Goal: Information Seeking & Learning: Learn about a topic

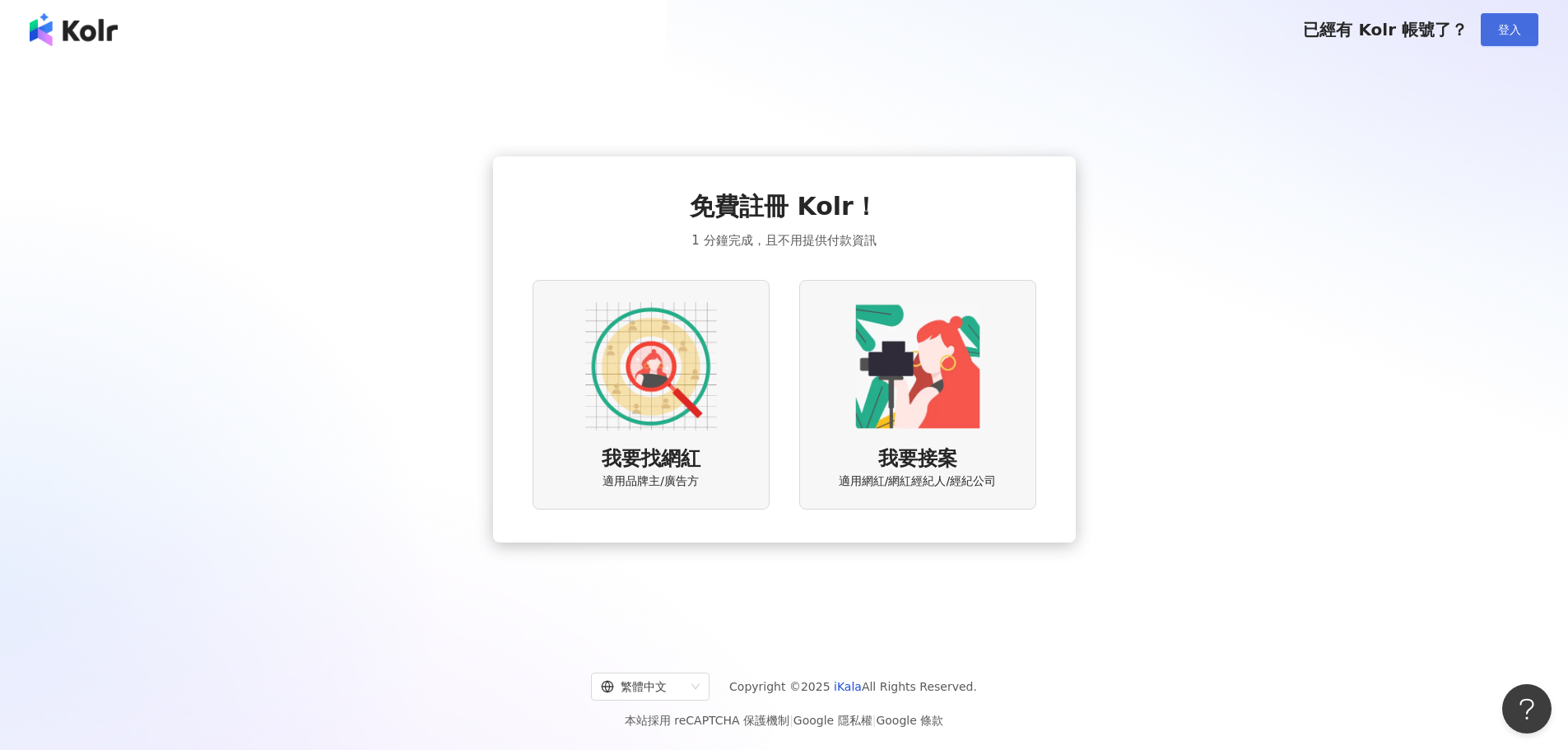
click at [1503, 31] on span "登入" at bounding box center [1509, 29] width 23 height 13
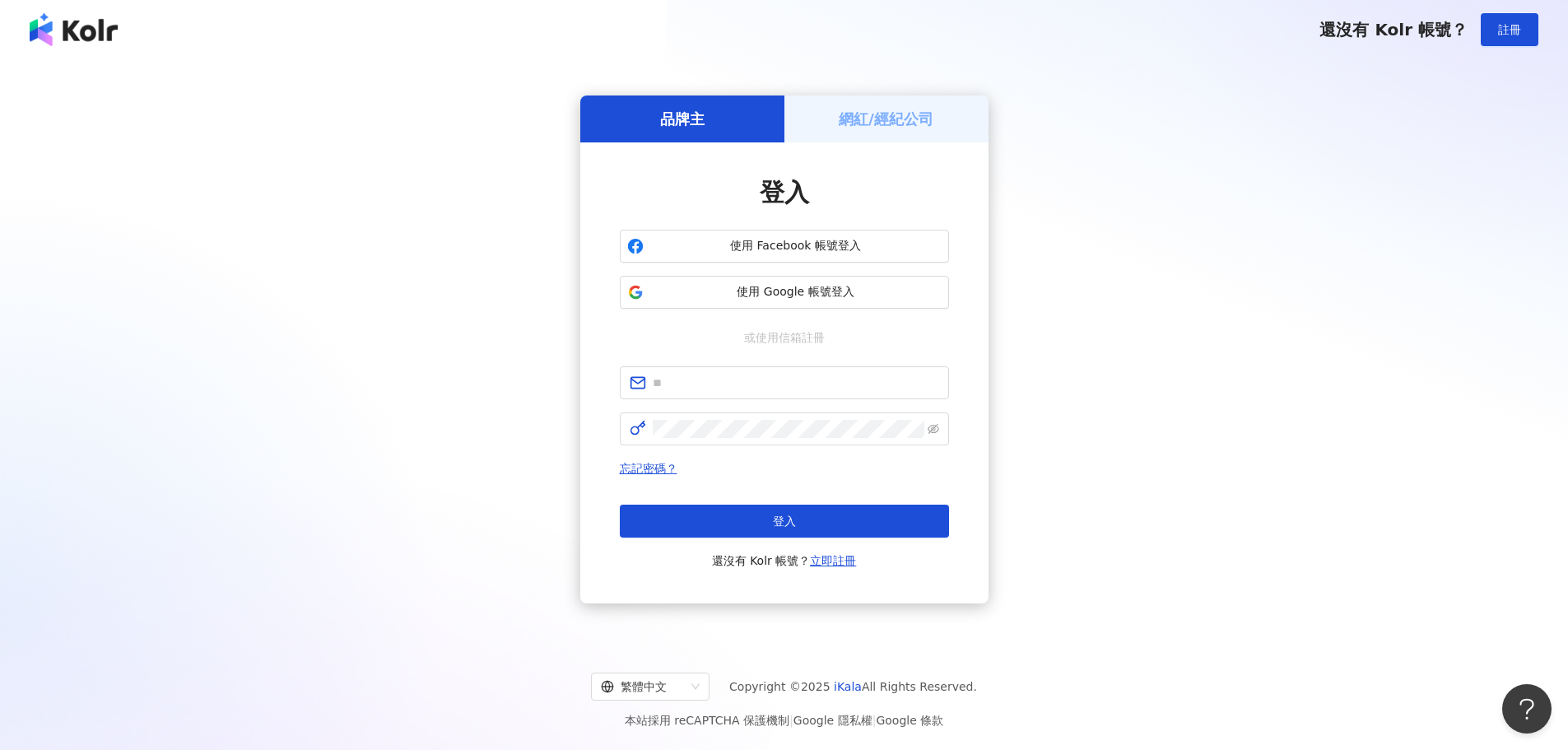
click at [1224, 303] on div "品牌主 網紅/經紀公司 登入 使用 Facebook 帳號登入 使用 Google 帳號登入 或使用信箱註冊 忘記密碼？ 登入 還沒有 Kolr 帳號？ 立即…" at bounding box center [784, 349] width 1529 height 554
click at [750, 284] on span "使用 Google 帳號登入" at bounding box center [795, 293] width 292 height 16
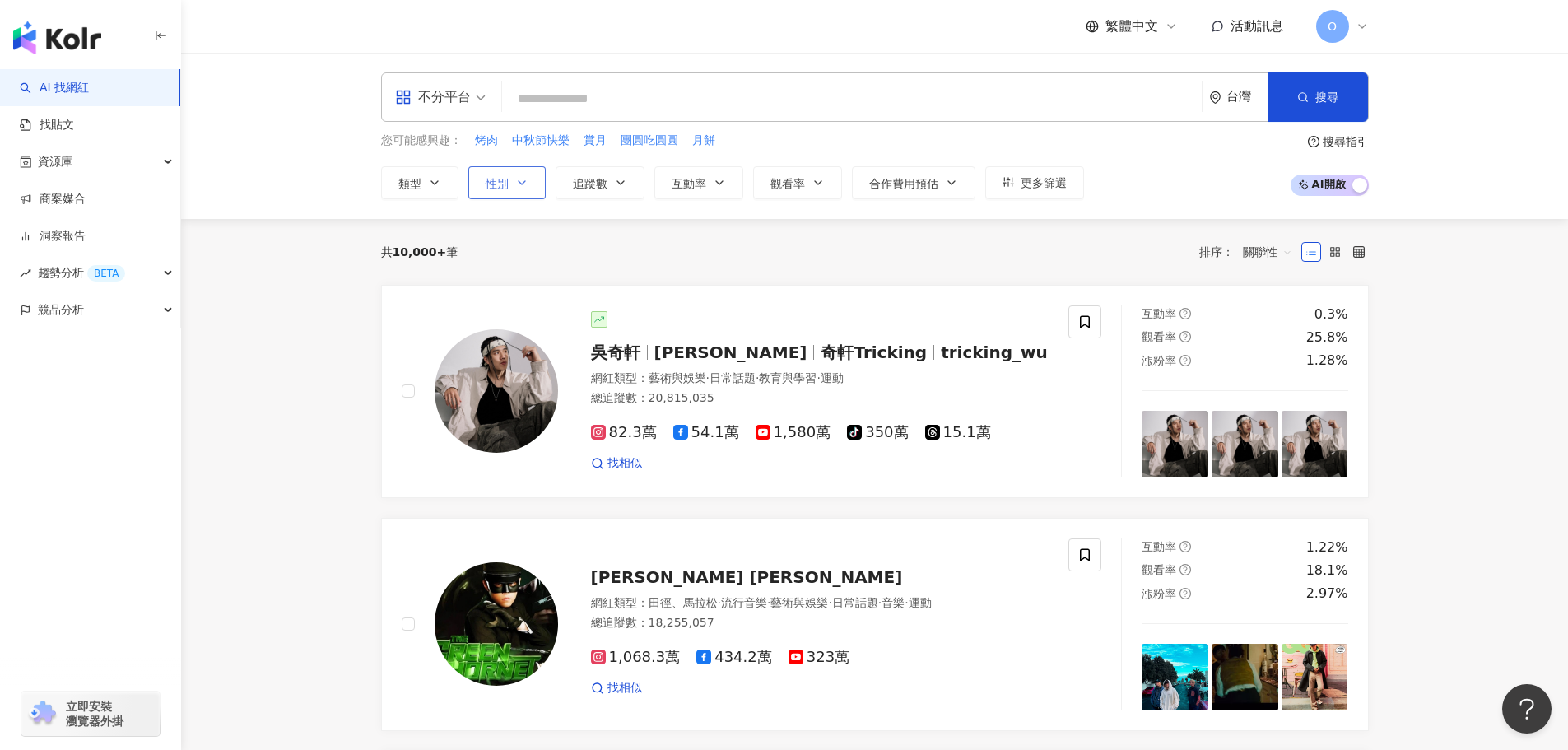
click at [516, 185] on icon "button" at bounding box center [522, 183] width 13 height 13
click at [515, 273] on span "女" at bounding box center [510, 281] width 25 height 18
click at [617, 192] on button "追蹤數" at bounding box center [600, 183] width 89 height 33
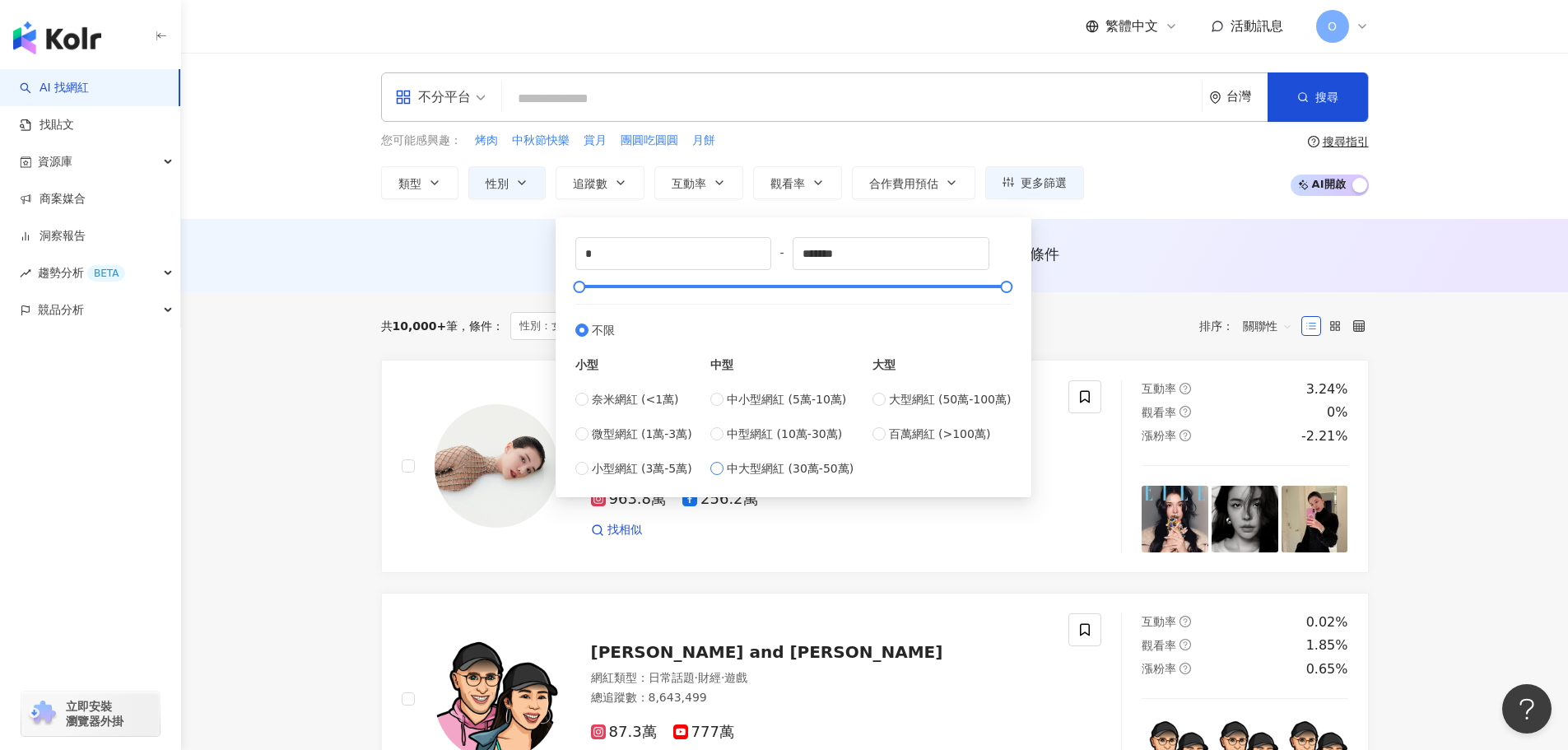
click at [785, 472] on span "中大型網紅 (30萬-50萬)" at bounding box center [790, 468] width 127 height 18
type input "******"
click at [933, 398] on span "大型網紅 (50萬-100萬)" at bounding box center [950, 400] width 123 height 18
type input "******"
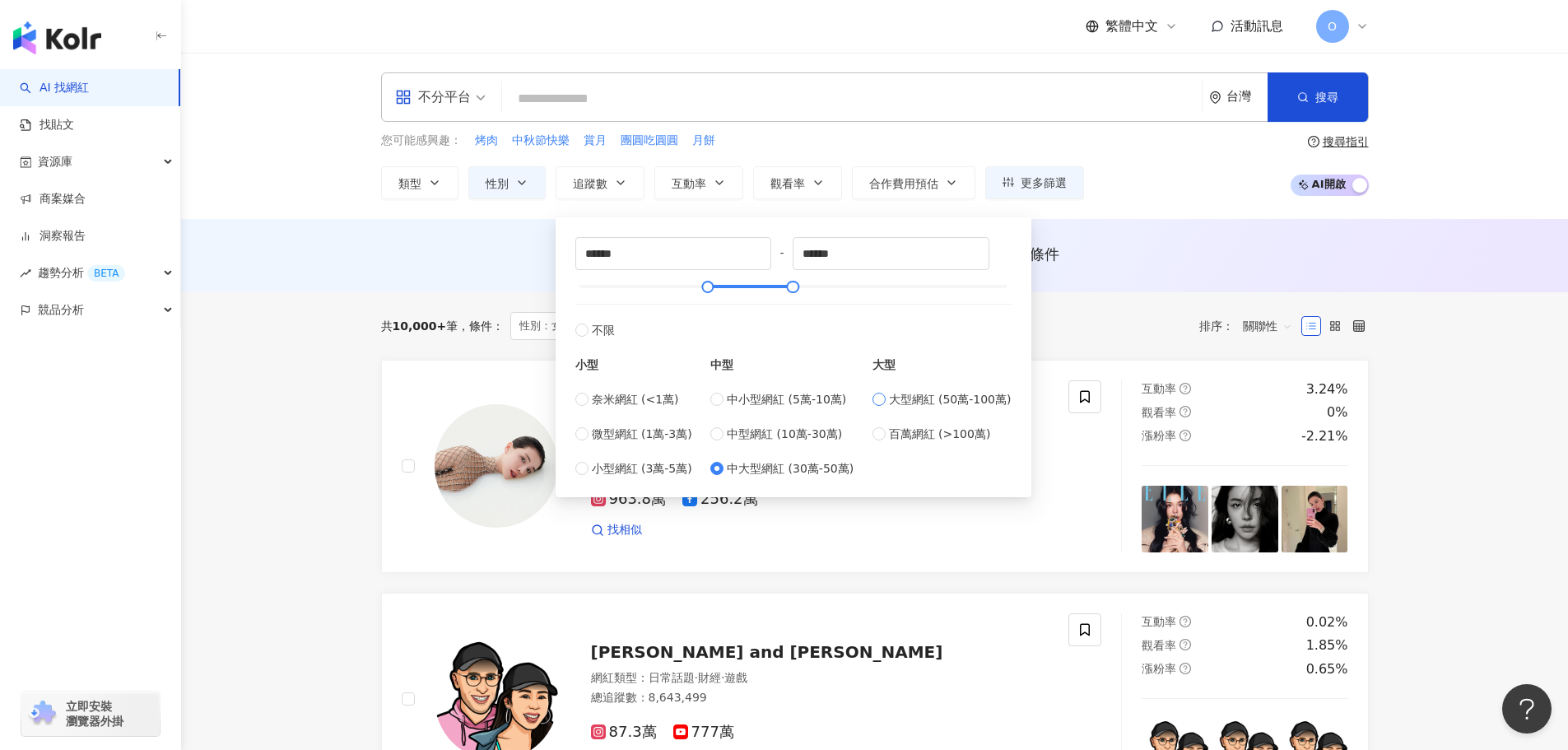
type input "******"
click at [746, 471] on span "中大型網紅 (30萬-50萬)" at bounding box center [790, 468] width 127 height 18
type input "******"
click at [606, 187] on span "追蹤數" at bounding box center [591, 184] width 35 height 13
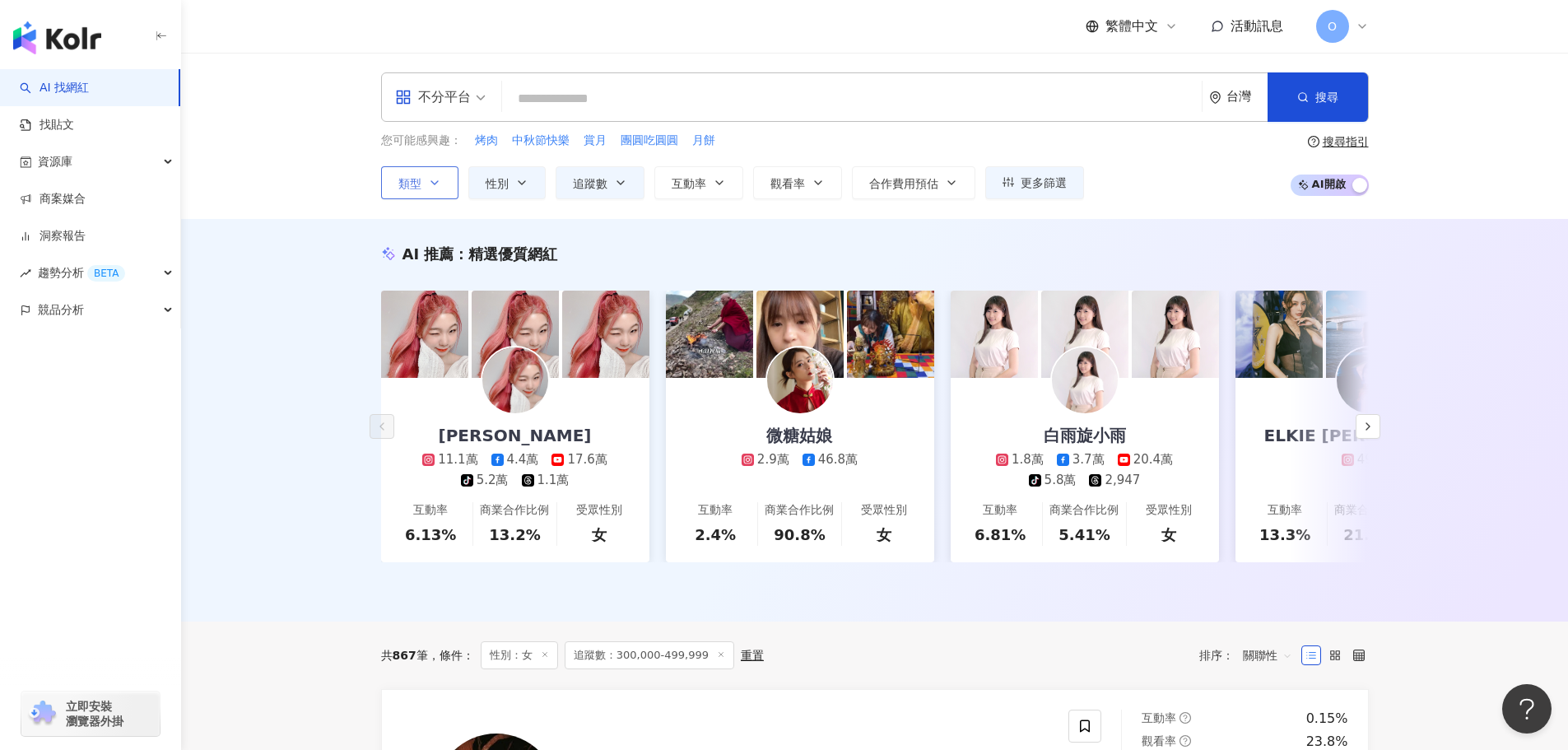
click at [437, 187] on icon "button" at bounding box center [434, 183] width 13 height 13
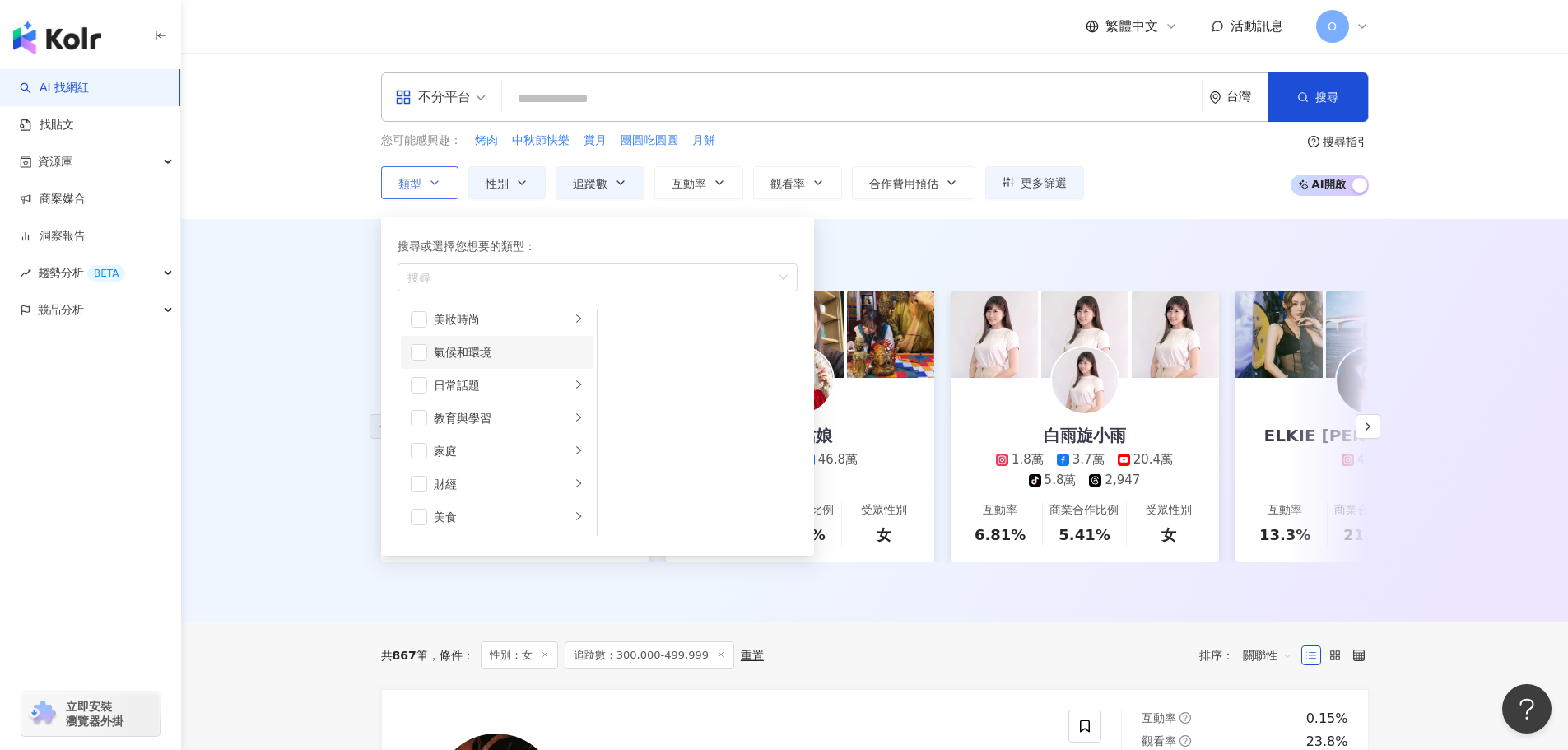
scroll to position [82, 0]
click at [414, 412] on span "button" at bounding box center [419, 412] width 16 height 16
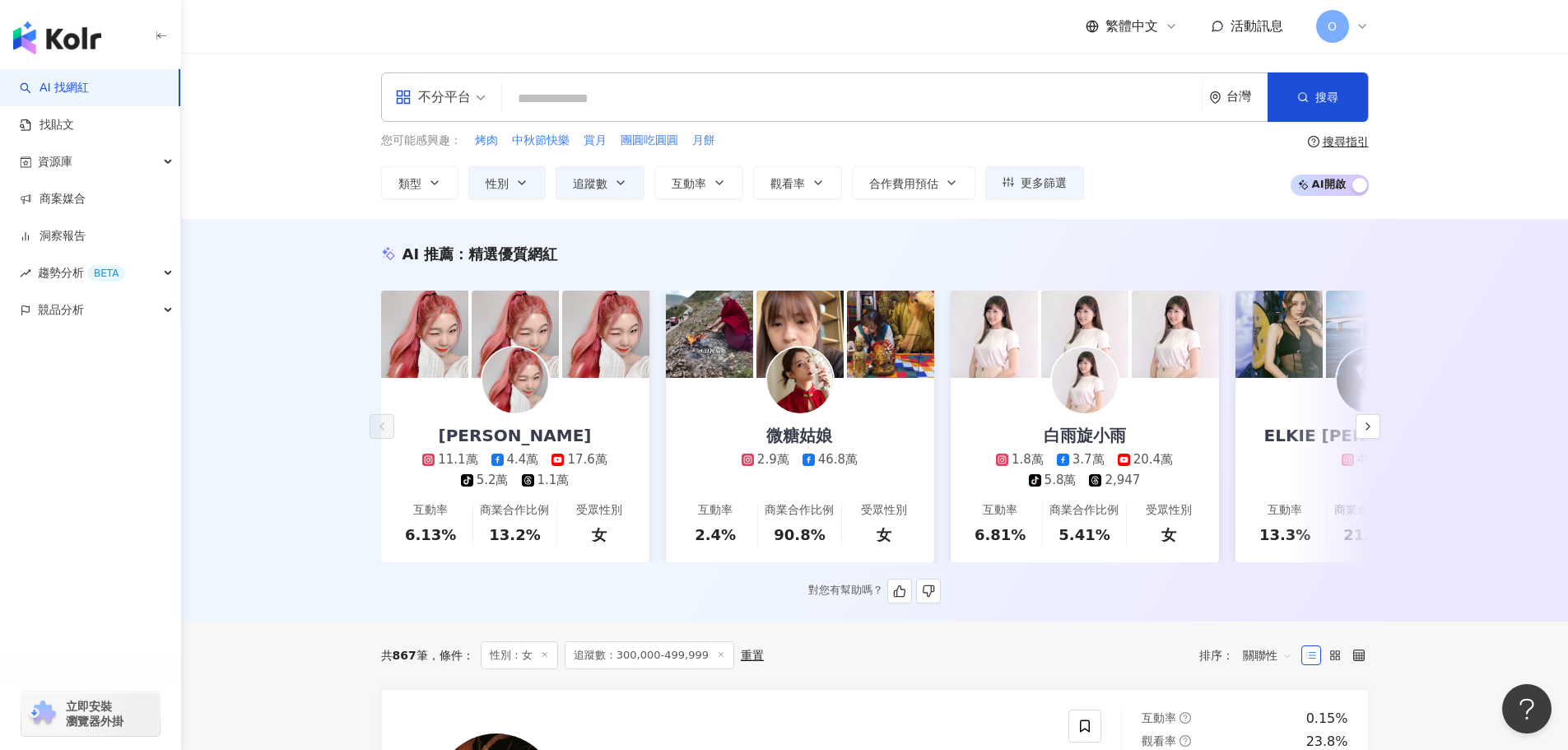
click at [926, 243] on div "AI 推薦 ： 精選優質網紅" at bounding box center [875, 253] width 987 height 21
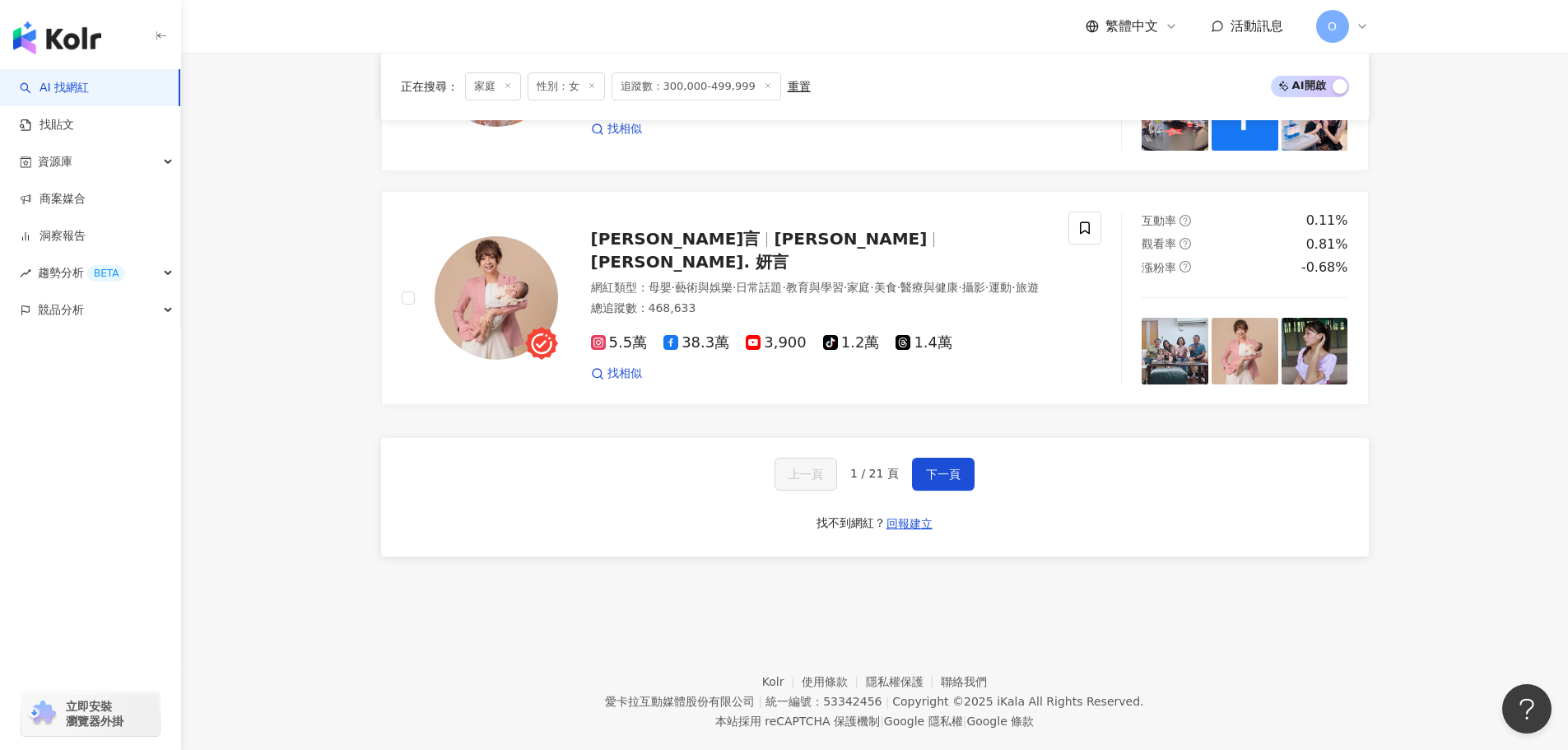
scroll to position [3151, 0]
click at [955, 458] on button "下一頁" at bounding box center [943, 474] width 62 height 33
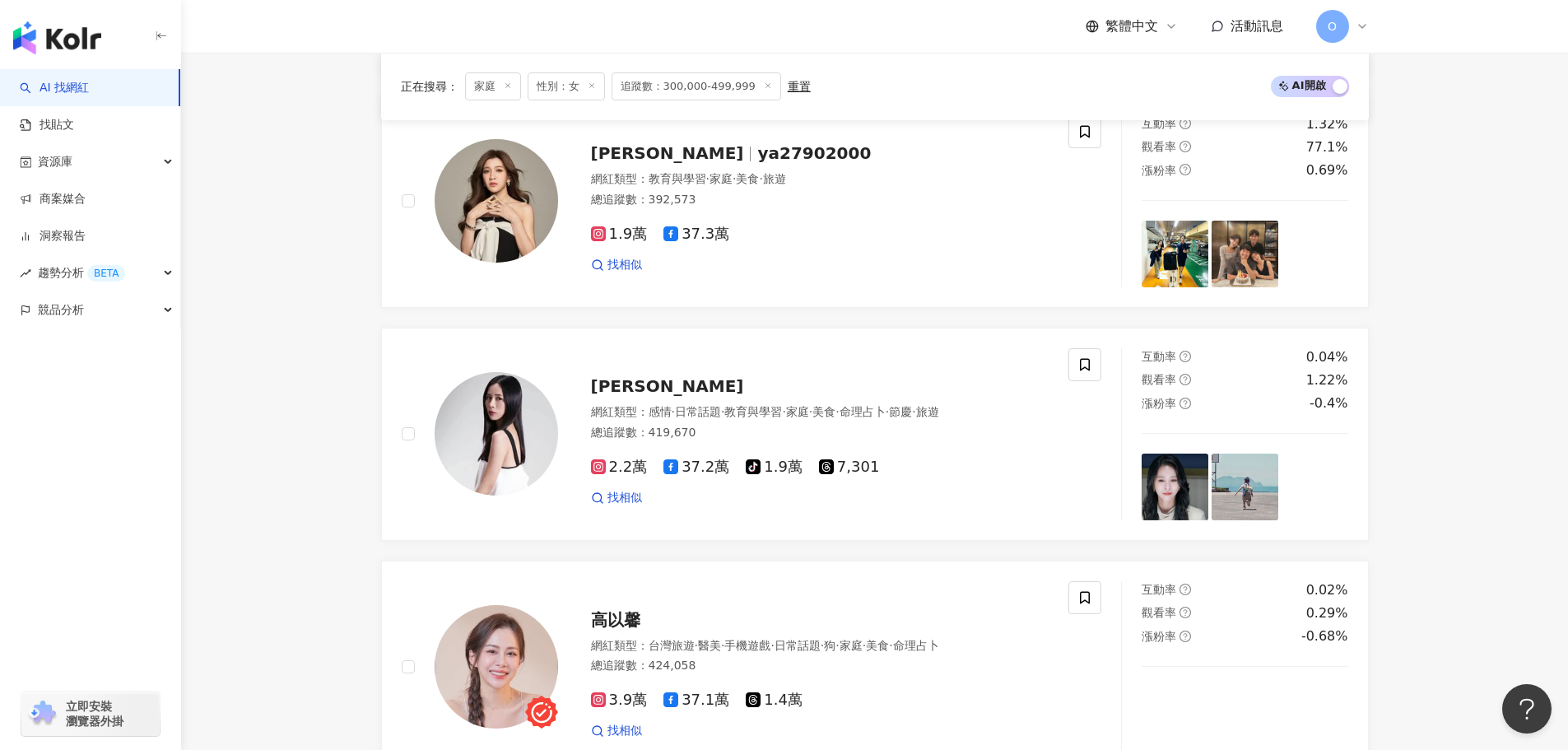
scroll to position [3114, 0]
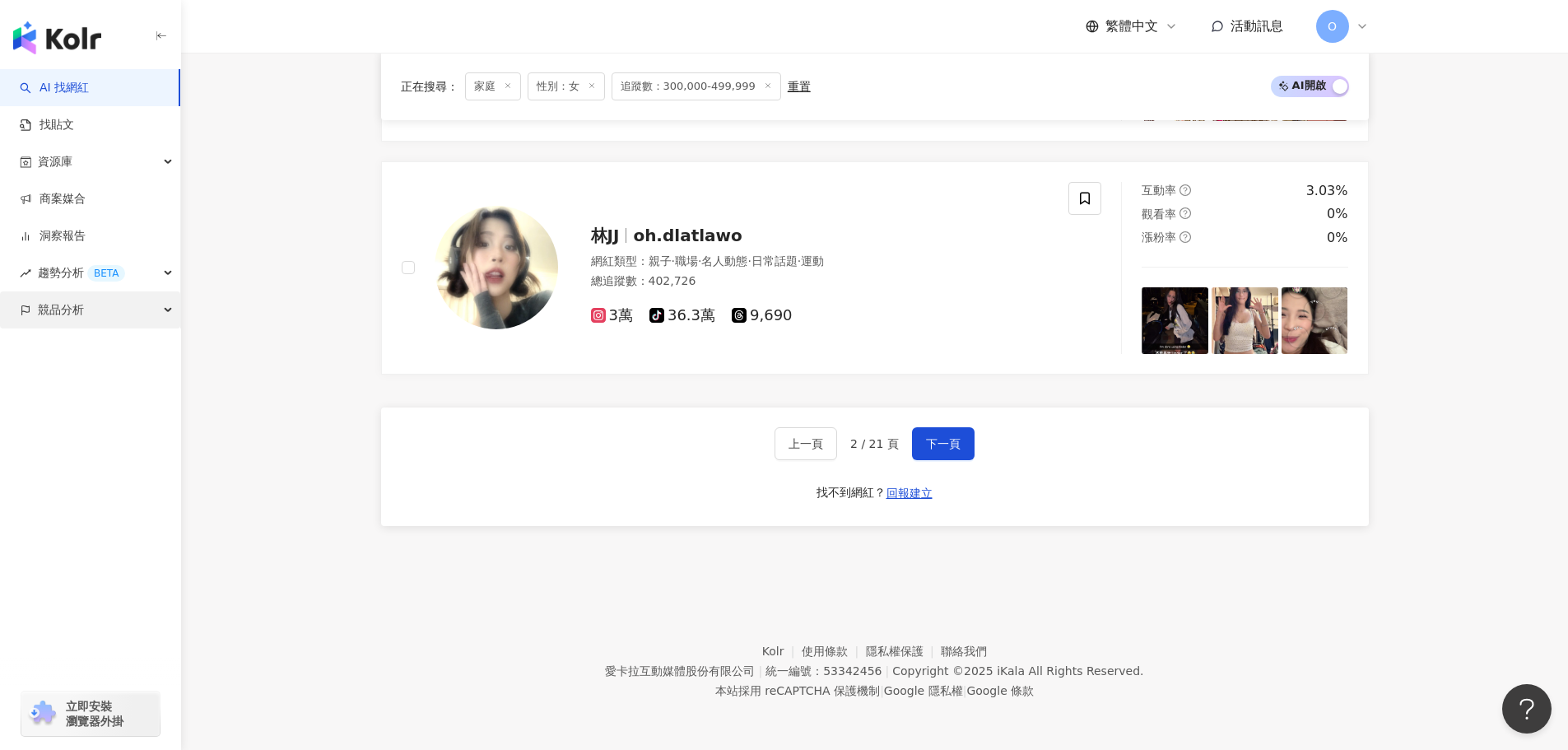
click at [159, 318] on div "競品分析" at bounding box center [90, 310] width 180 height 38
click at [944, 444] on span "下一頁" at bounding box center [944, 444] width 35 height 13
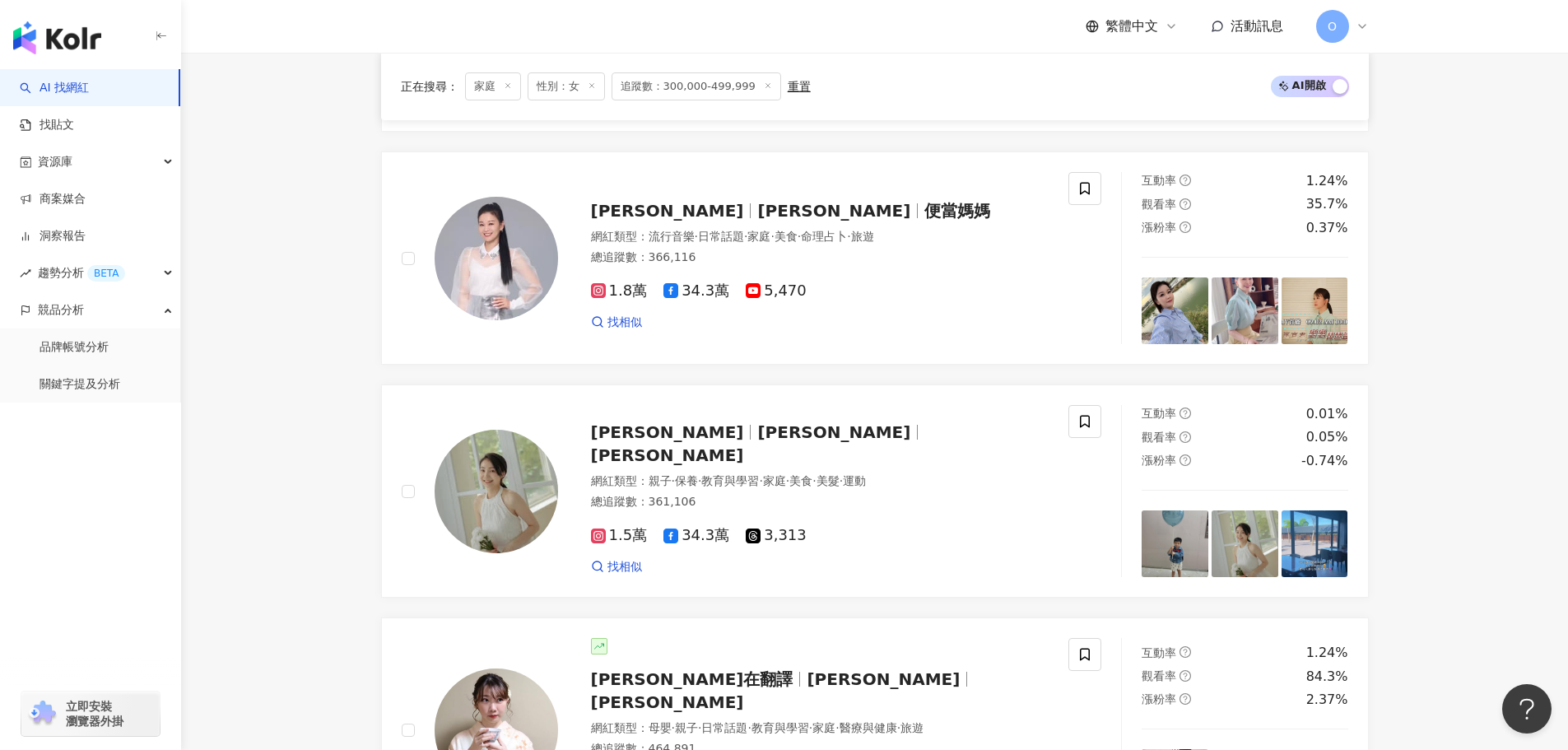
scroll to position [2964, 0]
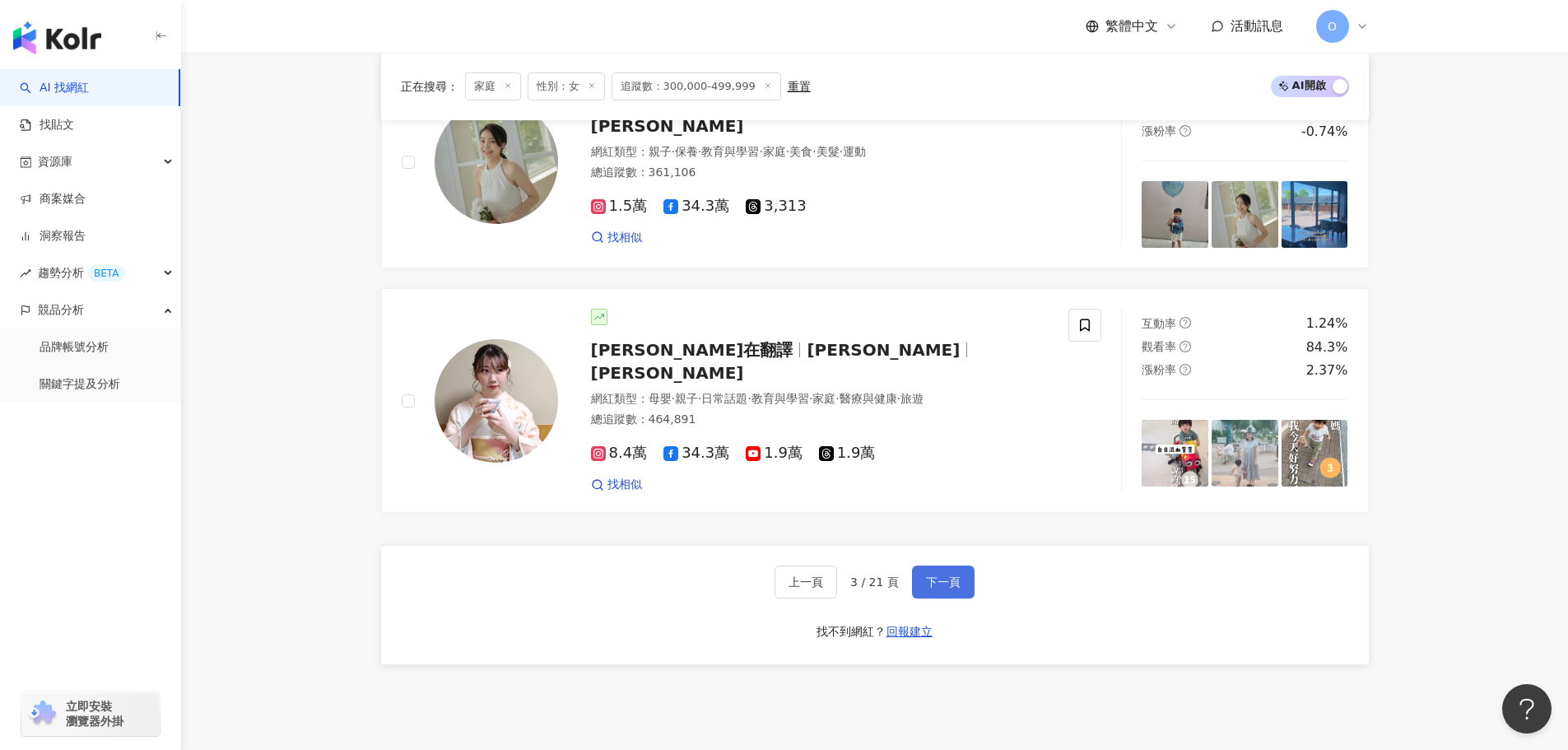
click at [947, 577] on span "下一頁" at bounding box center [944, 582] width 35 height 13
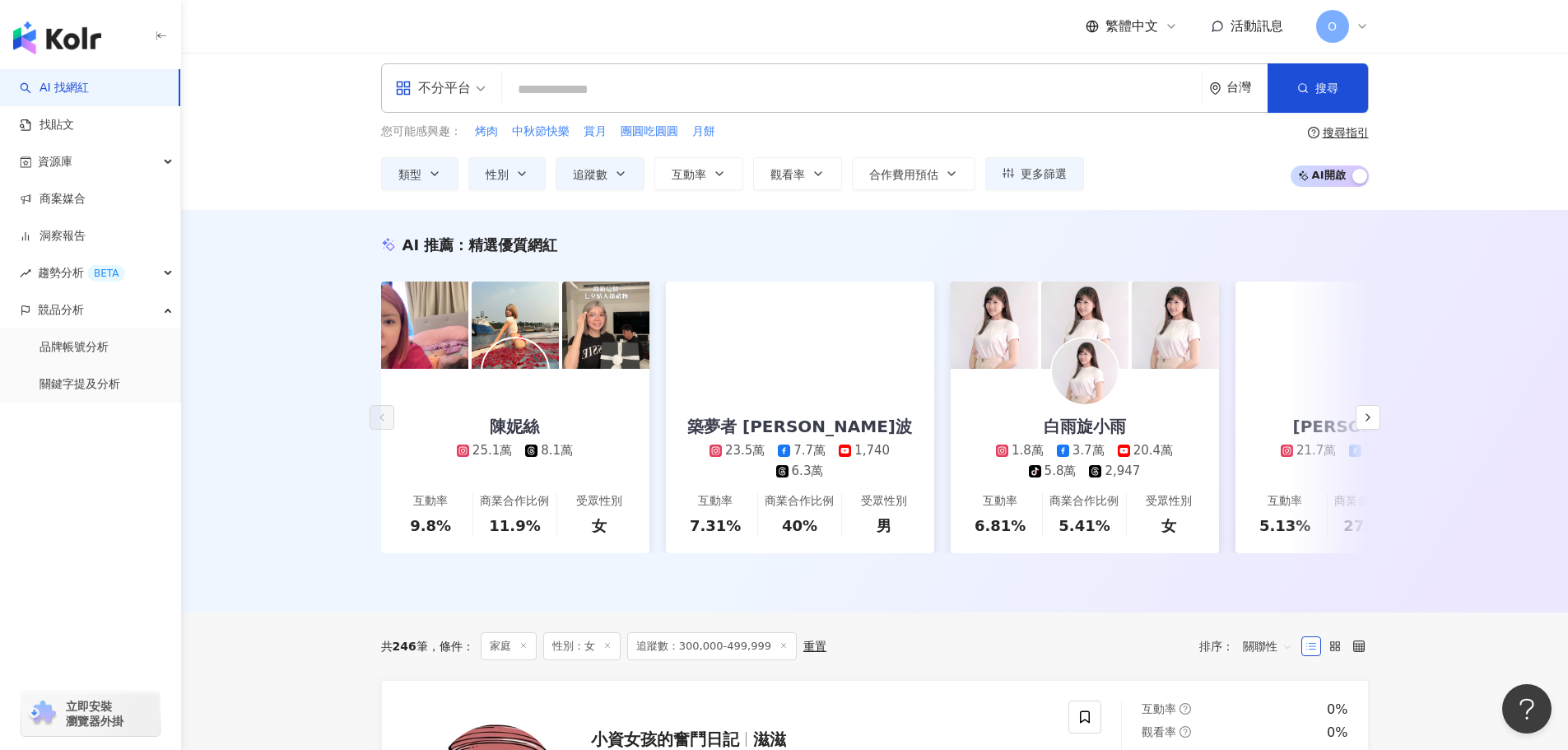
scroll to position [0, 0]
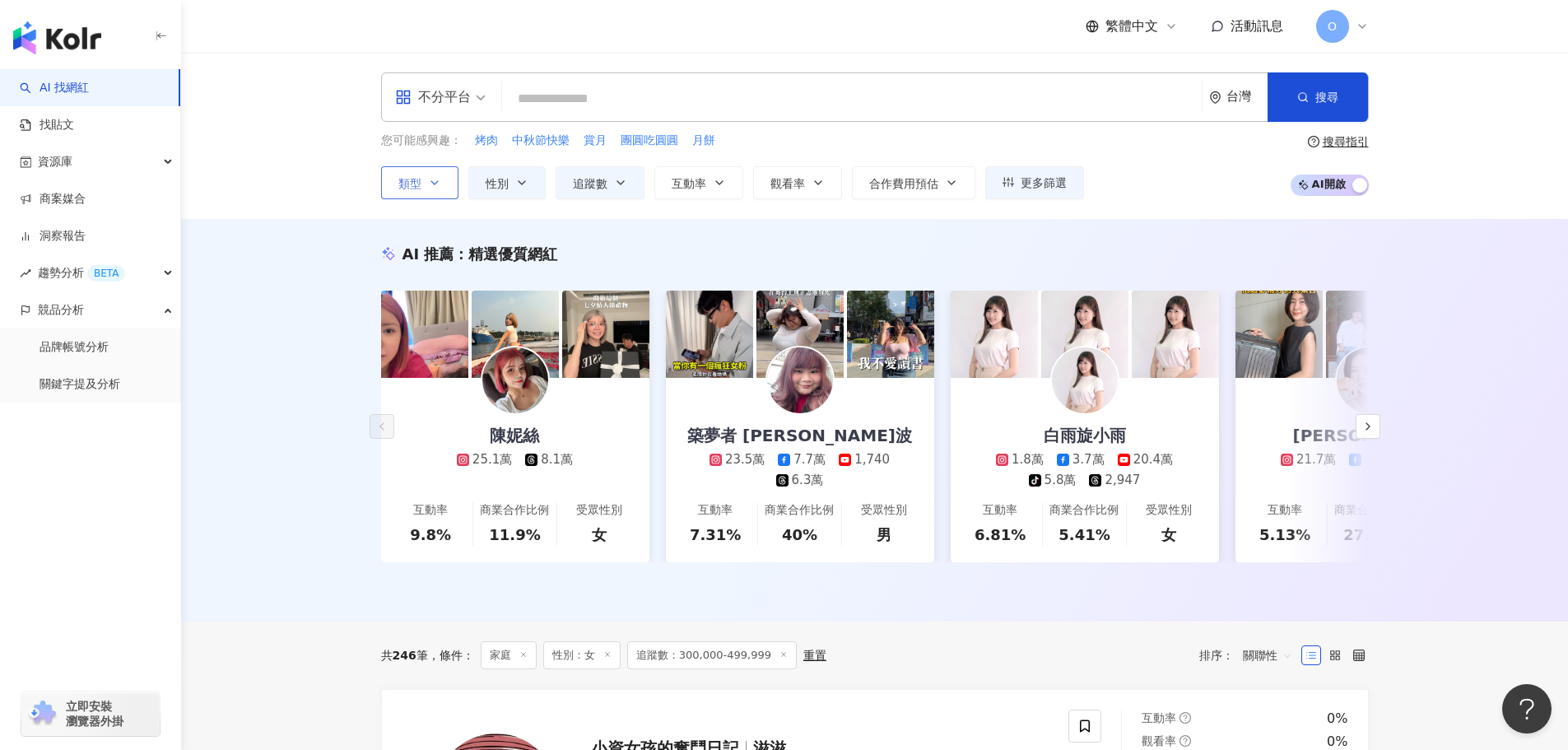
click at [416, 183] on span "類型" at bounding box center [410, 184] width 23 height 13
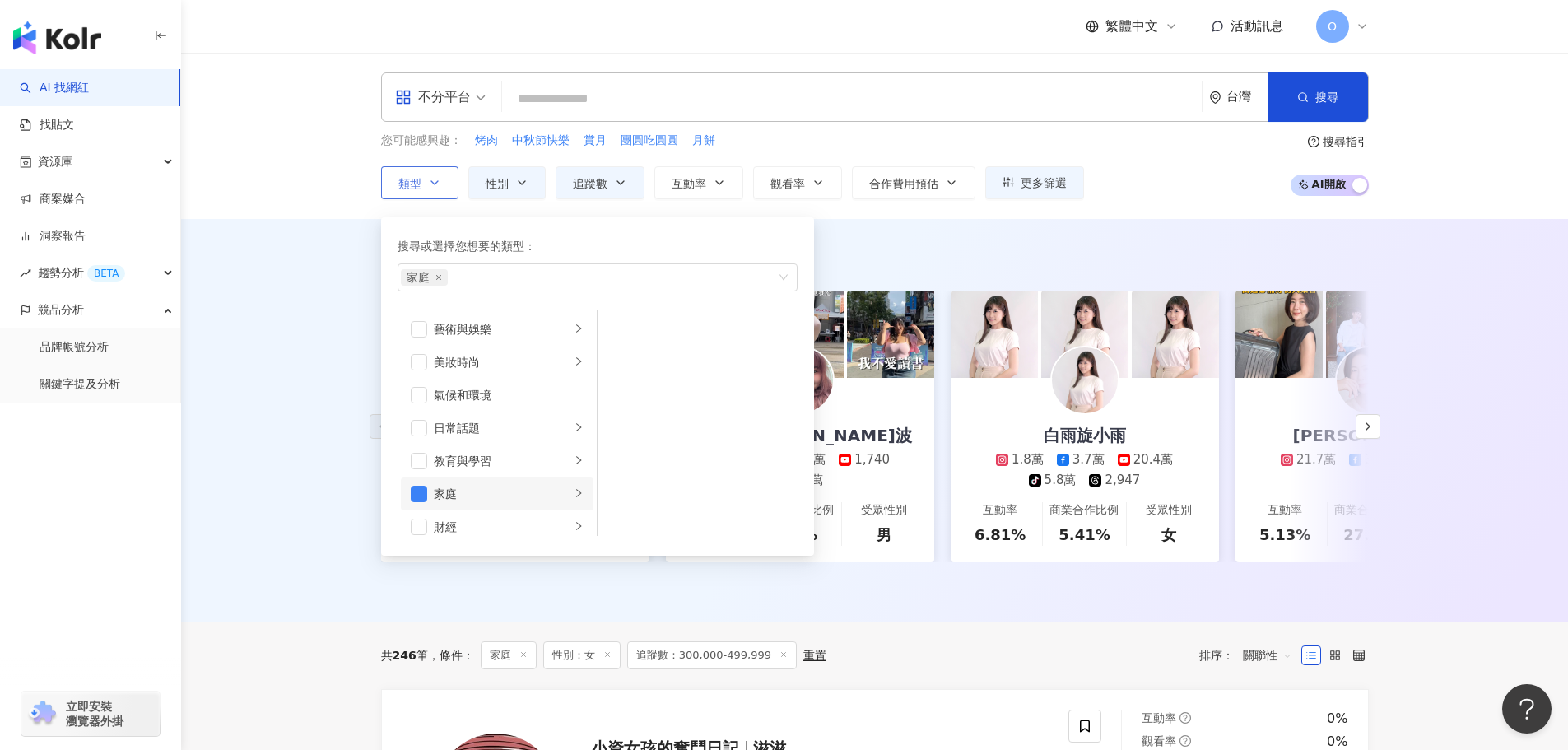
click at [573, 495] on icon "right" at bounding box center [578, 493] width 10 height 10
click at [293, 359] on div "AI 推薦 ： 精選優質網紅 陳妮絲 25.1萬 8.1萬 互動率 9.8% 商業合作比例 11.9% 受眾性別 女 築夢者 [PERSON_NAME]波 2…" at bounding box center [874, 420] width 1387 height 402
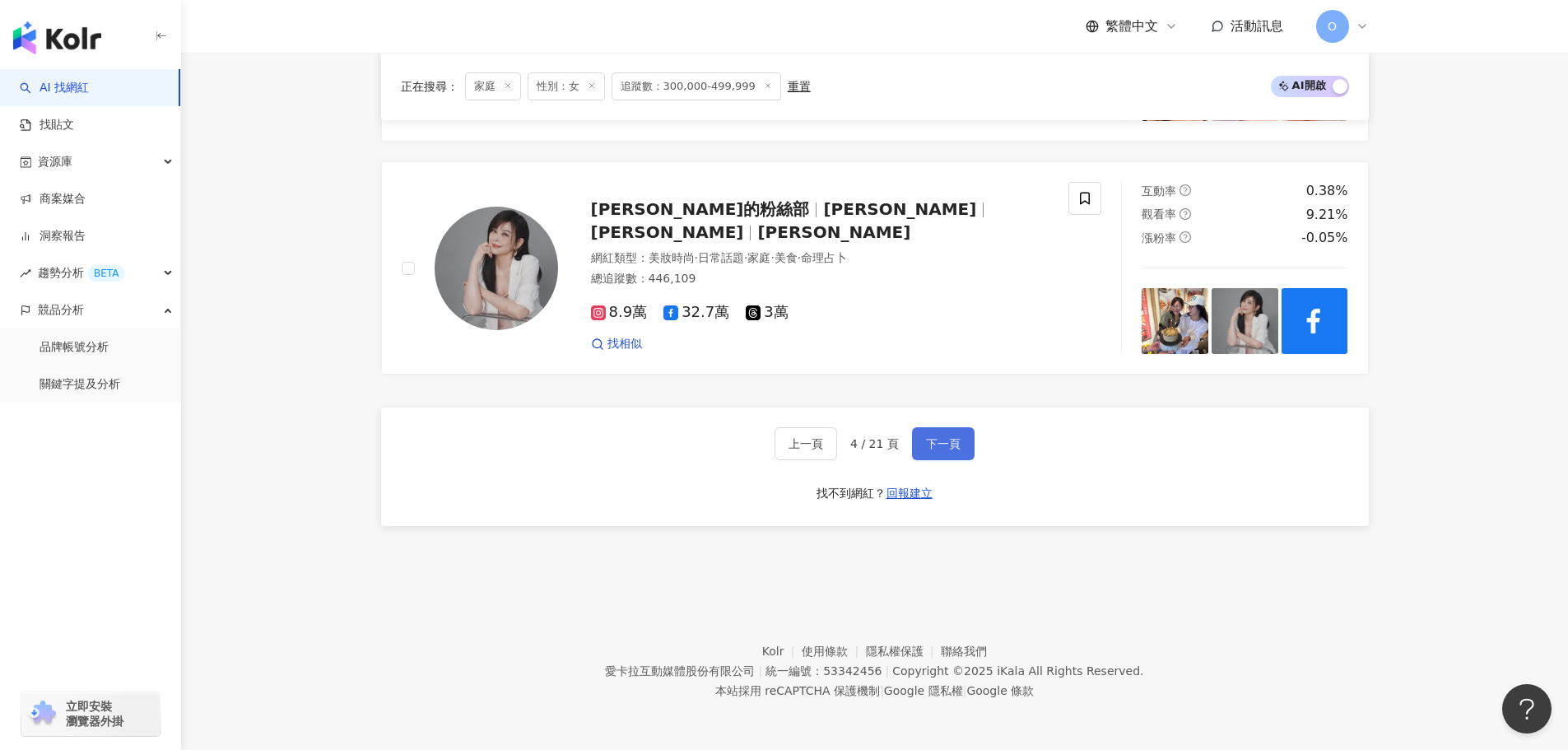
click at [933, 448] on span "下一頁" at bounding box center [944, 444] width 35 height 13
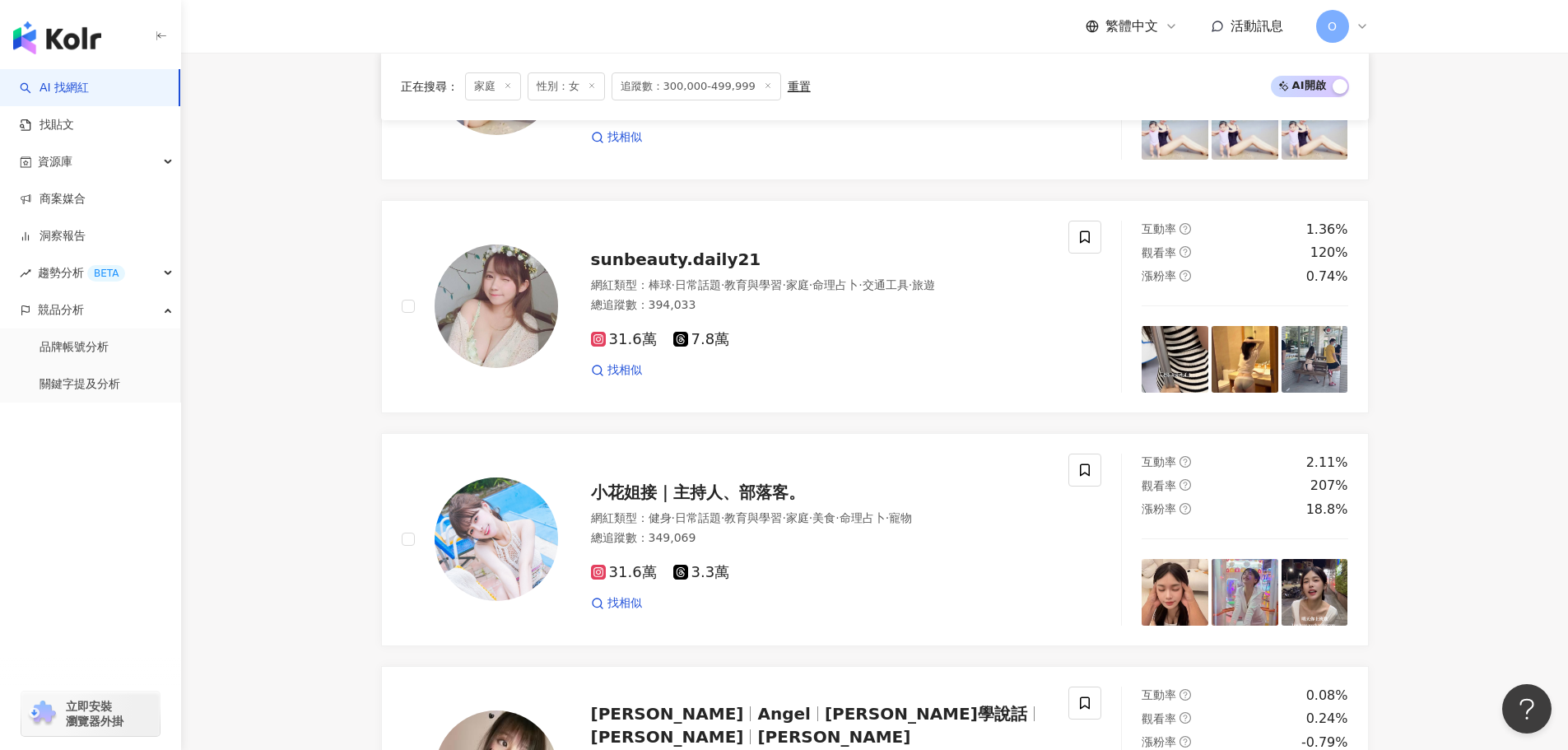
scroll to position [2046, 0]
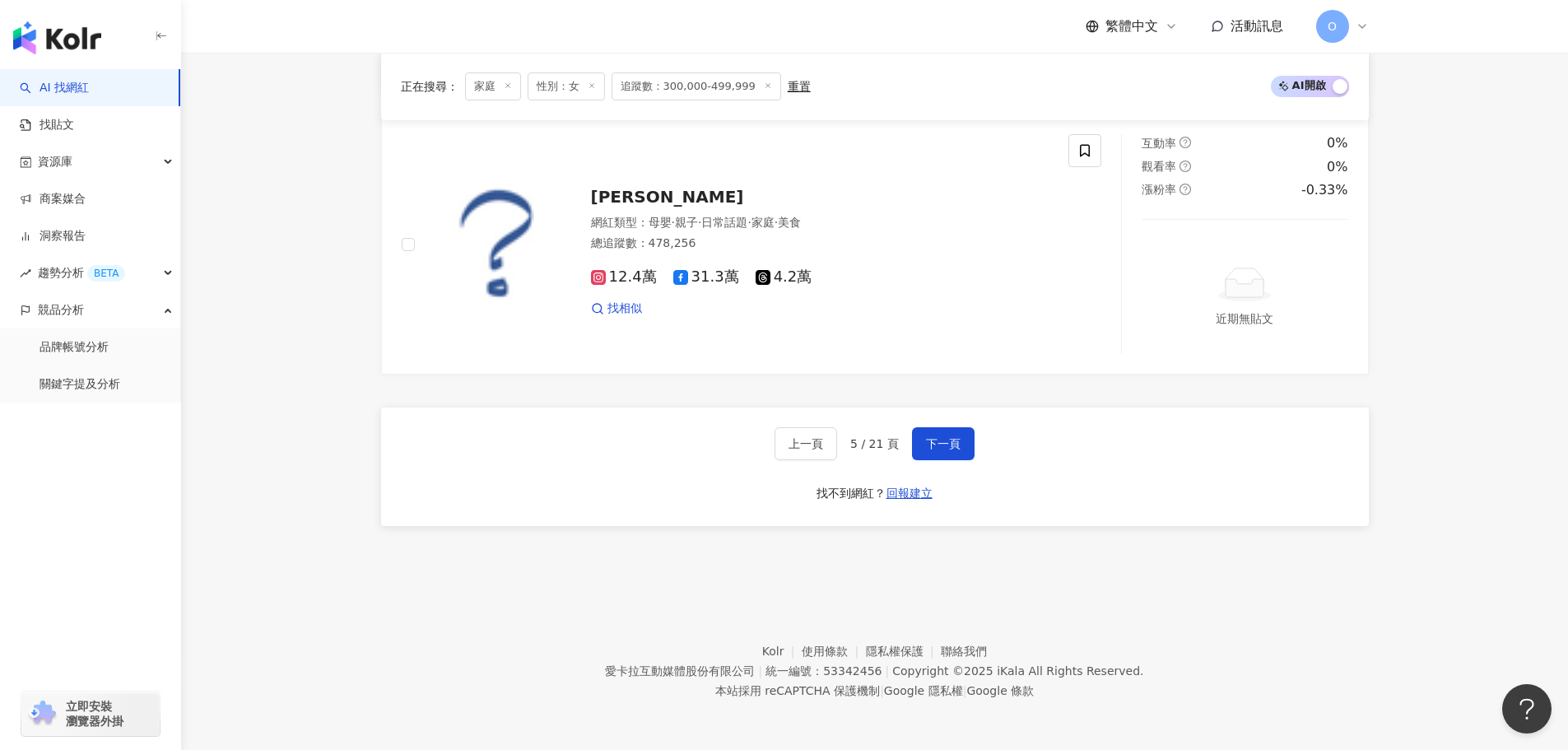
click at [912, 452] on button "下一頁" at bounding box center [943, 444] width 62 height 33
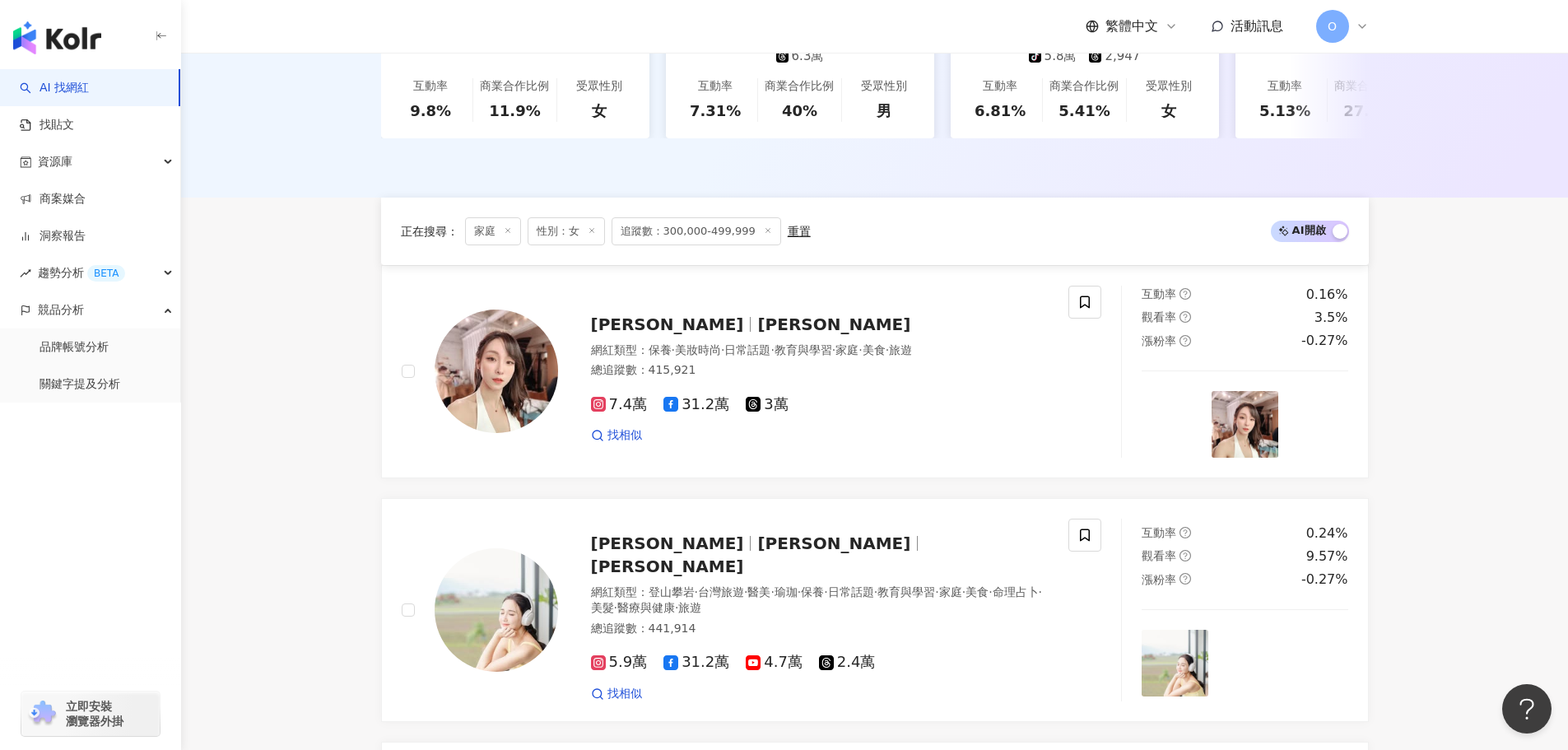
scroll to position [139, 0]
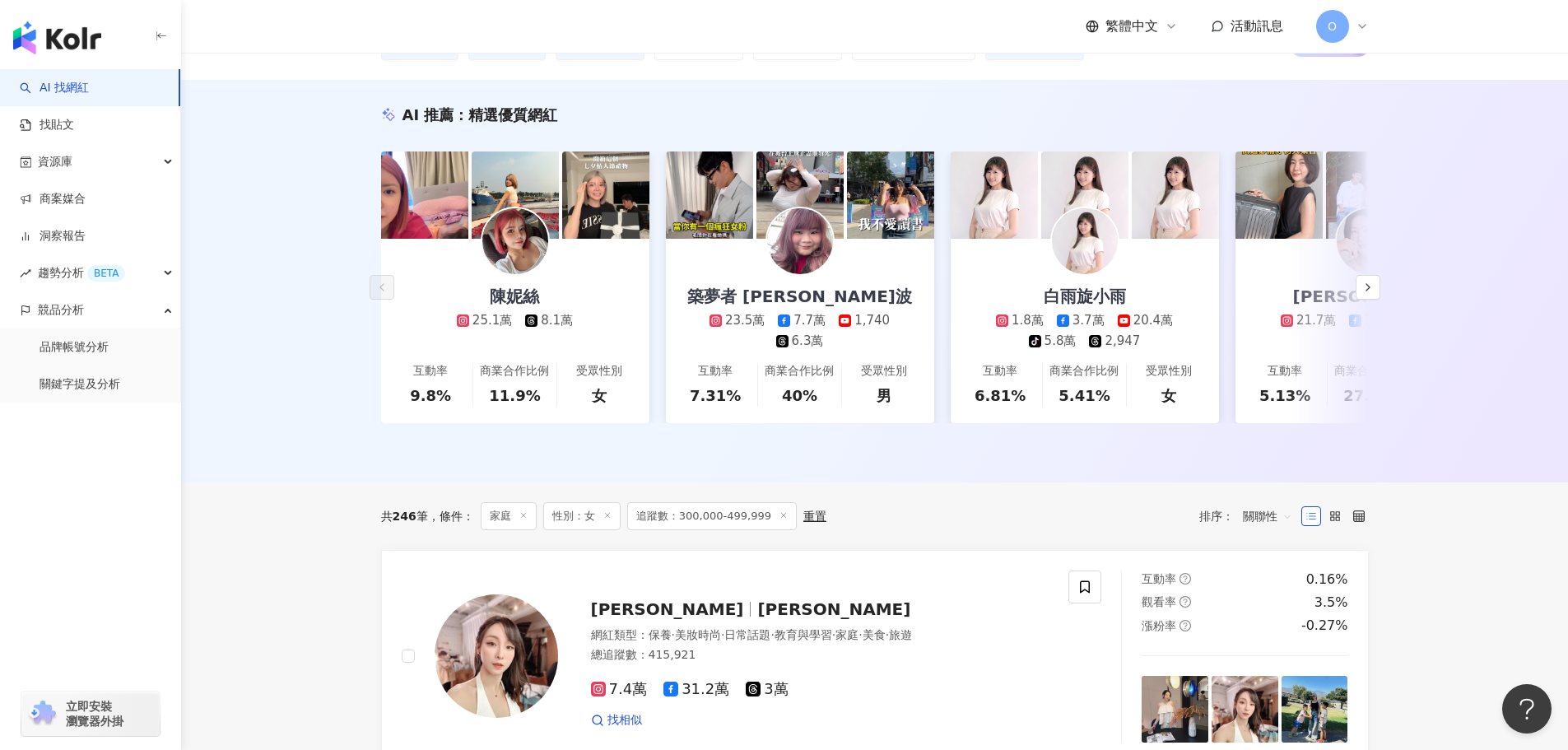
click at [91, 43] on img "button" at bounding box center [57, 38] width 88 height 33
